Goal: Information Seeking & Learning: Learn about a topic

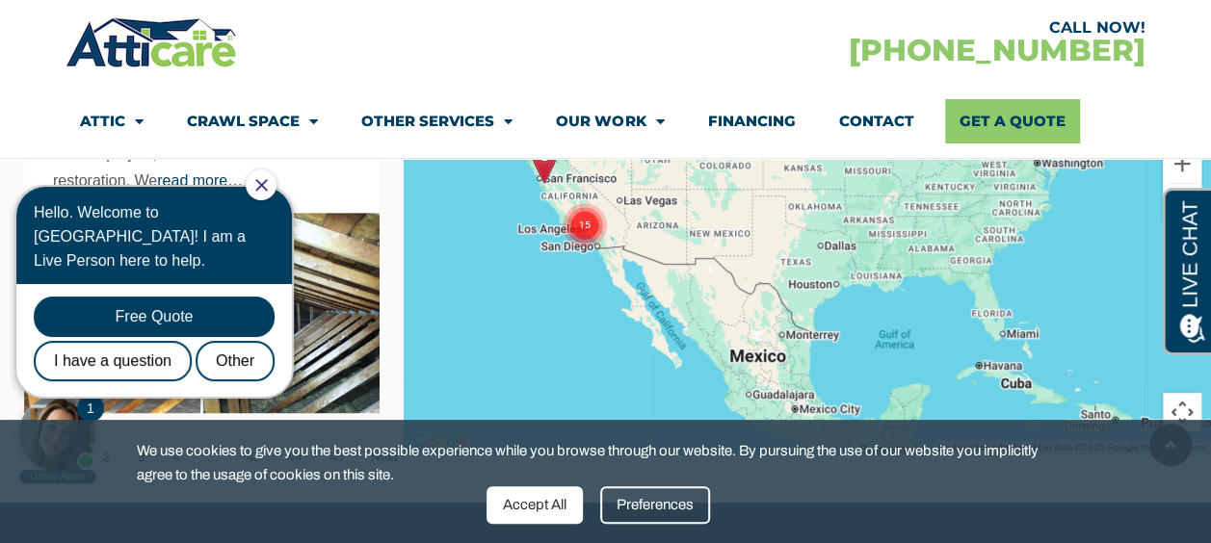
scroll to position [510, 0]
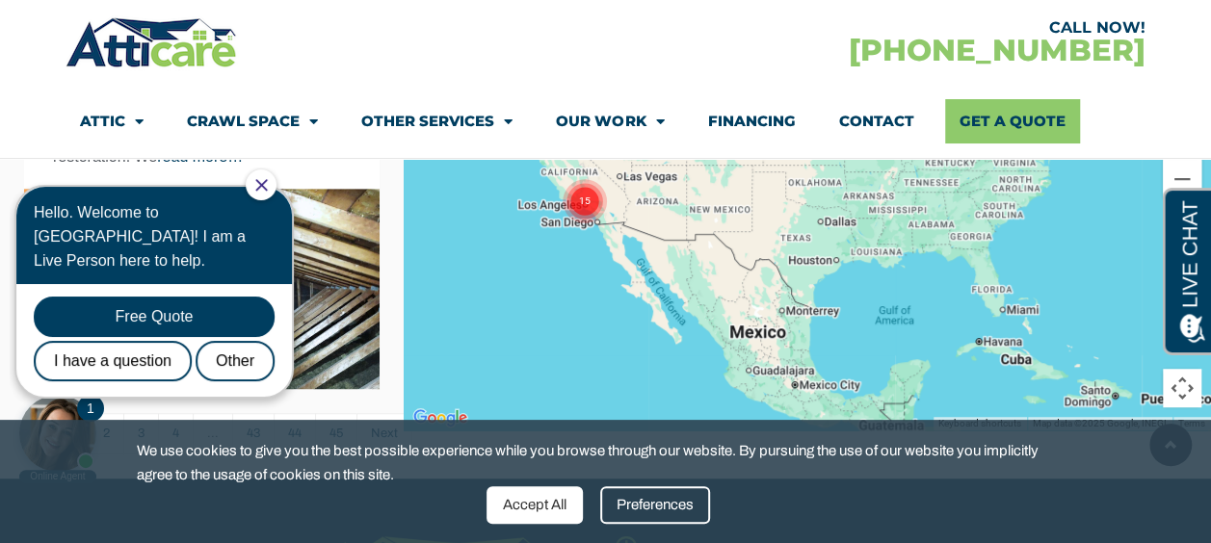
click at [268, 189] on icon "Close Chat" at bounding box center [261, 185] width 13 height 13
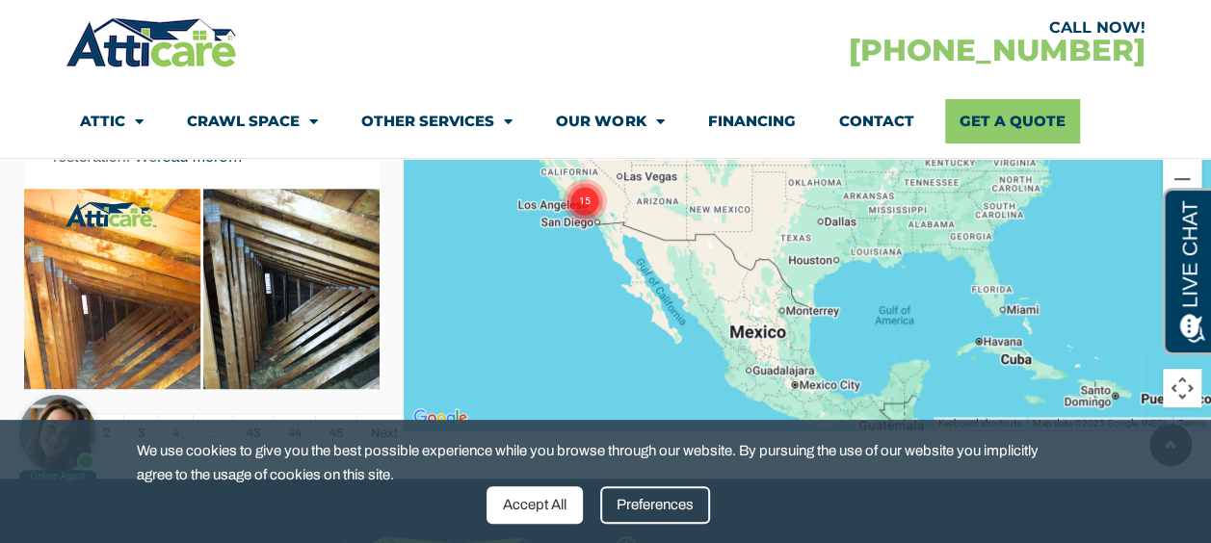
click at [146, 353] on img at bounding box center [202, 367] width 356 height 356
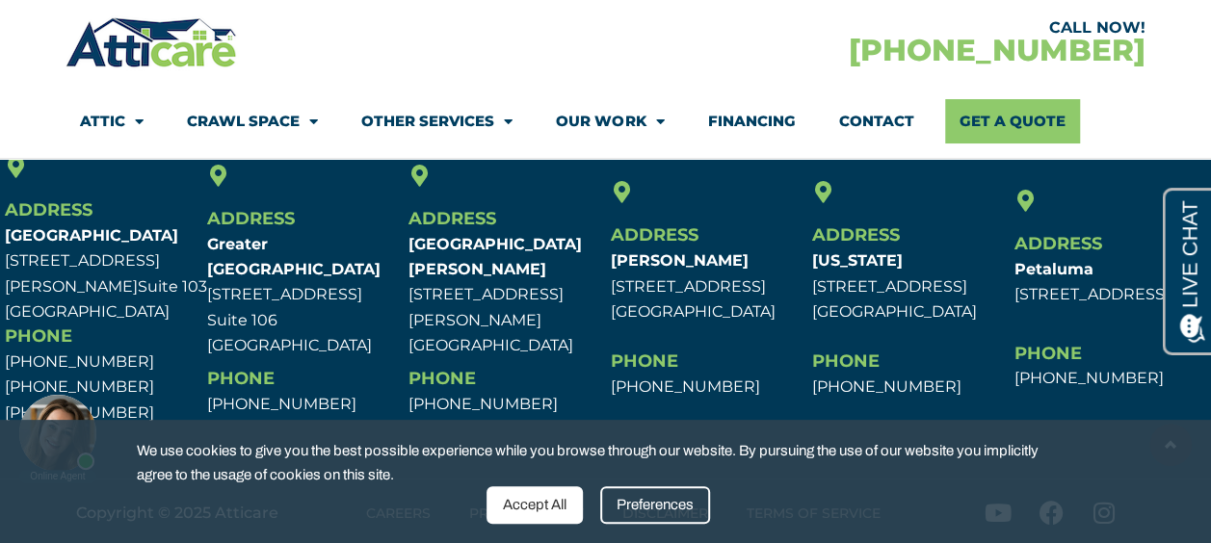
scroll to position [3348, 0]
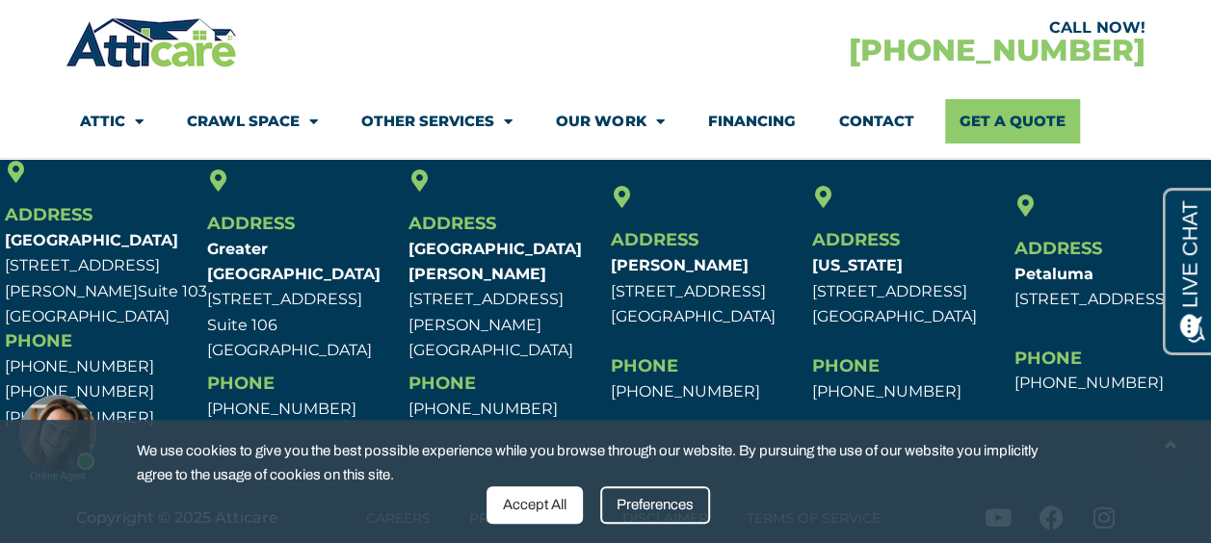
click at [846, 248] on span "Address" at bounding box center [856, 239] width 88 height 21
click at [1115, 249] on h6 "Address" at bounding box center [1110, 249] width 192 height 25
click at [729, 114] on link "Financing" at bounding box center [751, 121] width 88 height 44
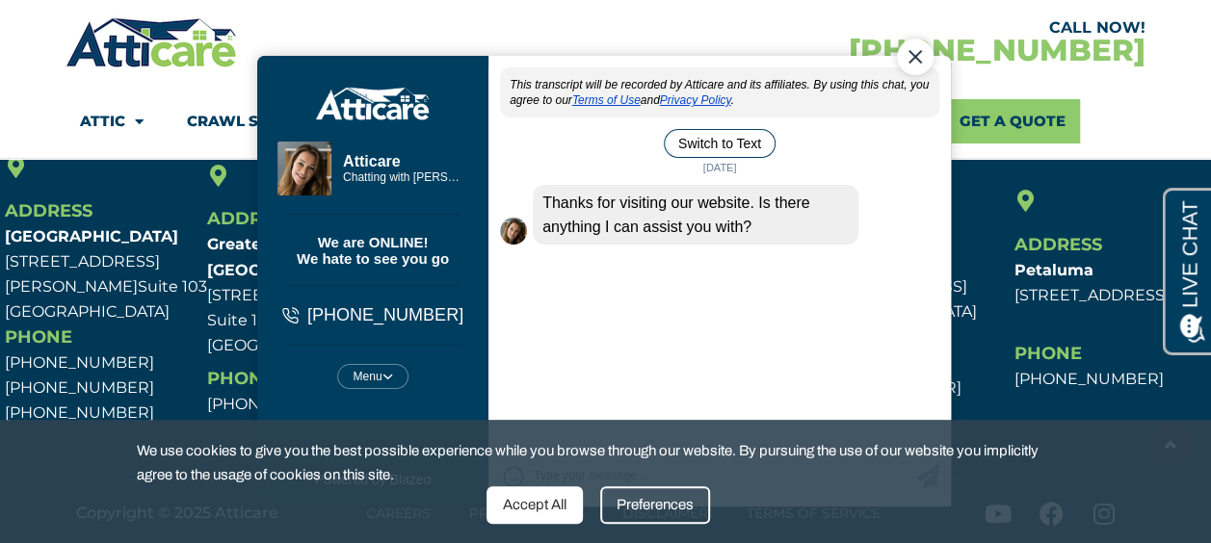
click at [354, 14] on body "Kylie Atticare Chatting with Kylie Chatting with Kylie We are ONLINE! We hate t…" at bounding box center [605, 271] width 738 height 559
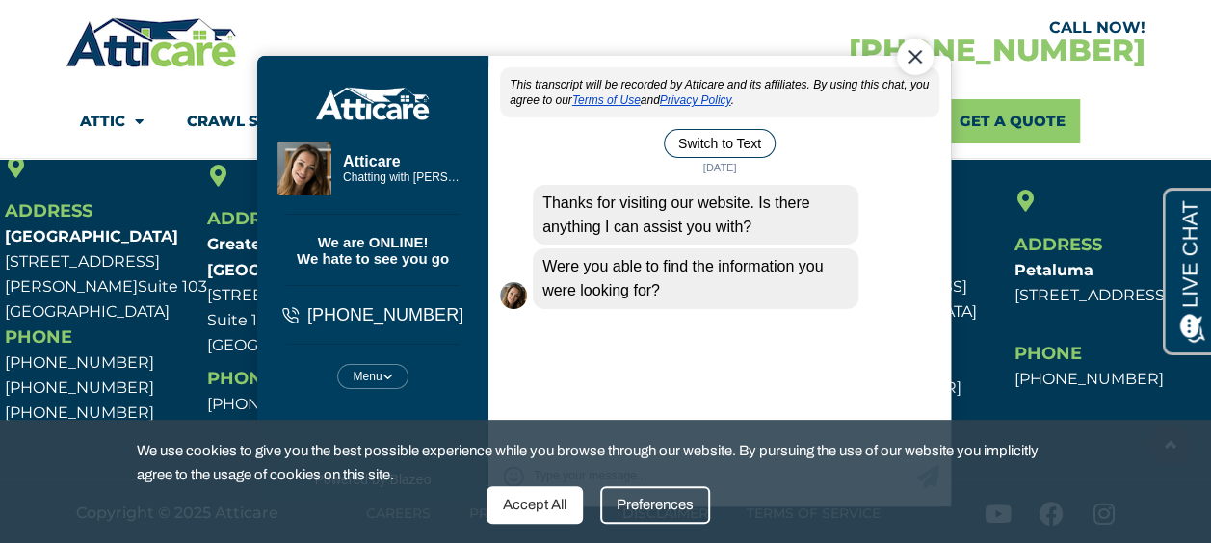
click at [581, 341] on div "This transcript will be recorded by Atticare and its affiliates. By using this …" at bounding box center [719, 257] width 463 height 380
click at [579, 345] on div "This transcript will be recorded by Atticare and its affiliates. By using this …" at bounding box center [719, 257] width 463 height 380
click at [617, 353] on div "This transcript will be recorded by Atticare and its affiliates. By using this …" at bounding box center [719, 257] width 463 height 380
click at [677, 193] on div "Thanks for visiting our website. Is there anything I can assist you with?" at bounding box center [695, 215] width 326 height 60
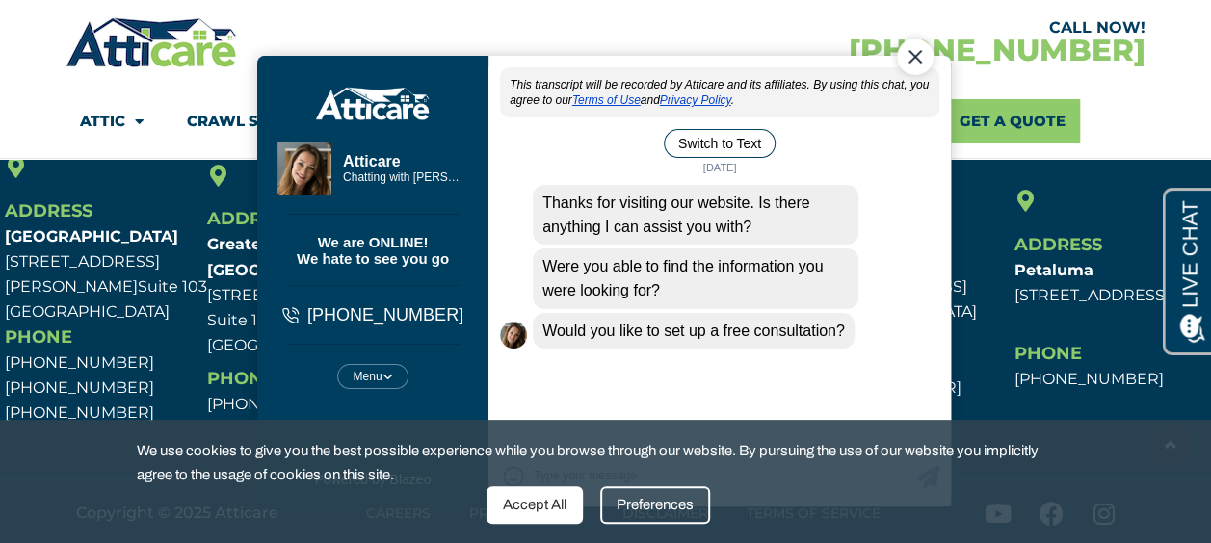
click at [444, 10] on body "Kylie Atticare Chatting with Kylie Chatting with Kylie We are ONLINE! We hate t…" at bounding box center [605, 271] width 738 height 559
